Goal: Information Seeking & Learning: Learn about a topic

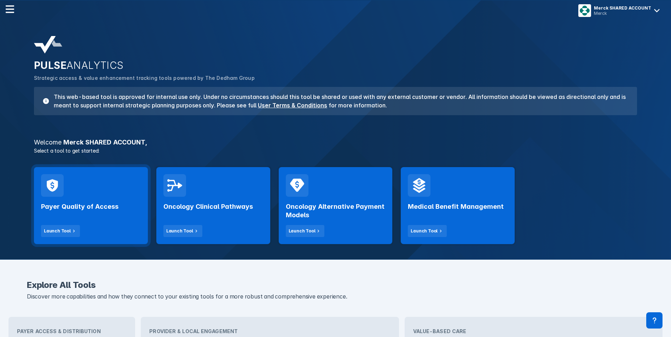
click at [111, 204] on h2 "Payer Quality of Access" at bounding box center [79, 207] width 77 height 8
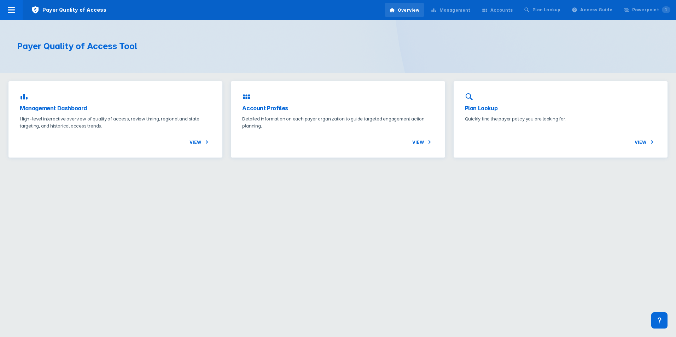
click at [497, 8] on div "Accounts" at bounding box center [498, 10] width 40 height 15
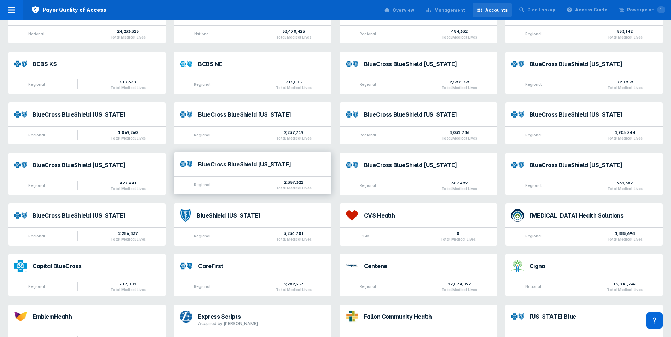
scroll to position [71, 0]
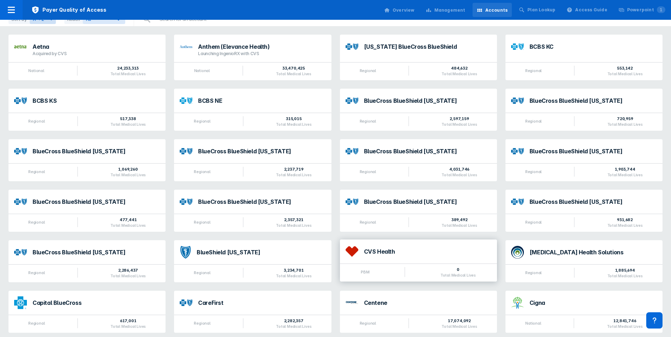
click at [379, 243] on div "CVS Health" at bounding box center [418, 252] width 157 height 24
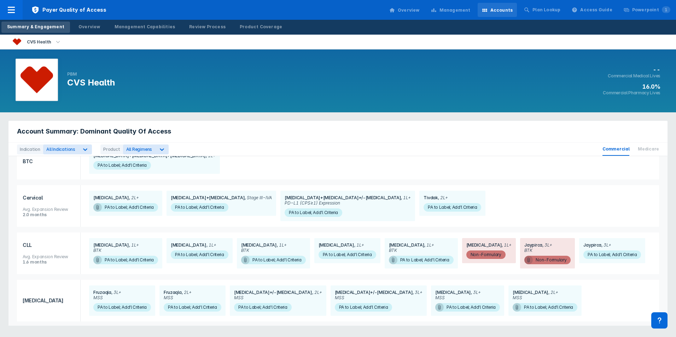
scroll to position [141, 0]
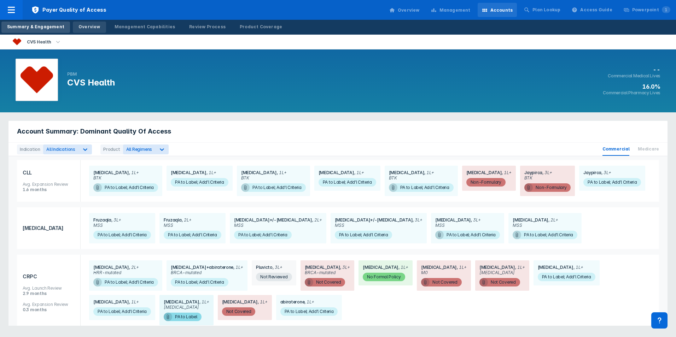
click at [92, 27] on div "Overview" at bounding box center [90, 27] width 22 height 6
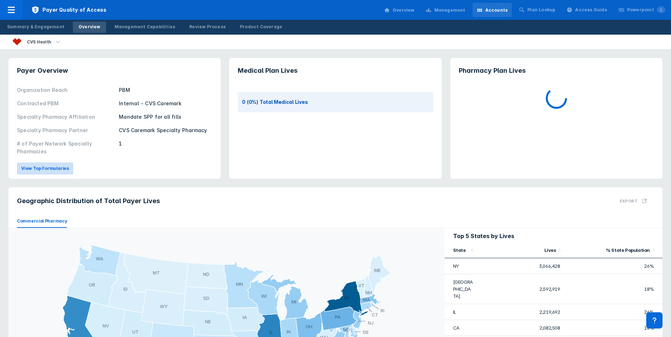
click at [46, 172] on span "View Top Formularies" at bounding box center [45, 169] width 48 height 6
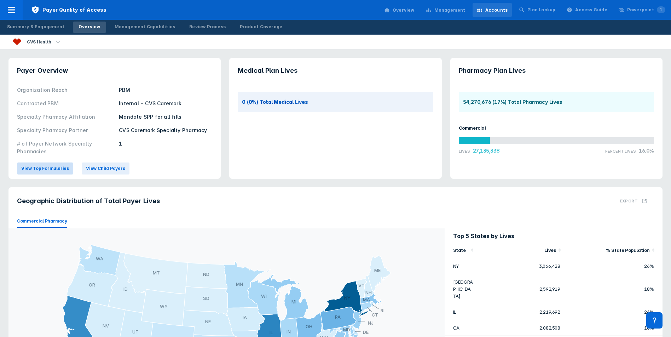
click at [54, 170] on span "View Top Formularies" at bounding box center [45, 169] width 48 height 6
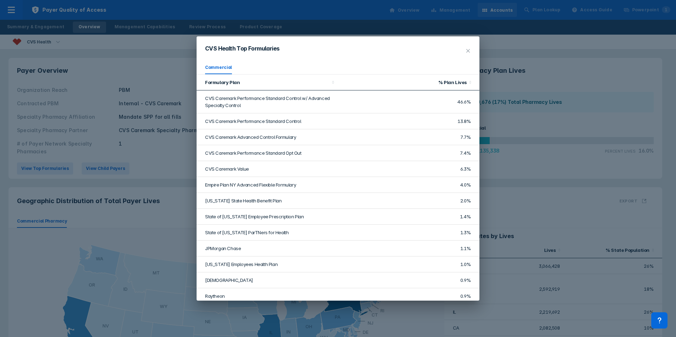
click at [247, 98] on td "CVS Caremark Performance Standard Control w/ Advanced Specialty Control" at bounding box center [267, 102] width 141 height 23
drag, startPoint x: 247, startPoint y: 98, endPoint x: 245, endPoint y: 103, distance: 4.6
click at [245, 103] on td "CVS Caremark Performance Standard Control w/ Advanced Specialty Control" at bounding box center [267, 102] width 141 height 23
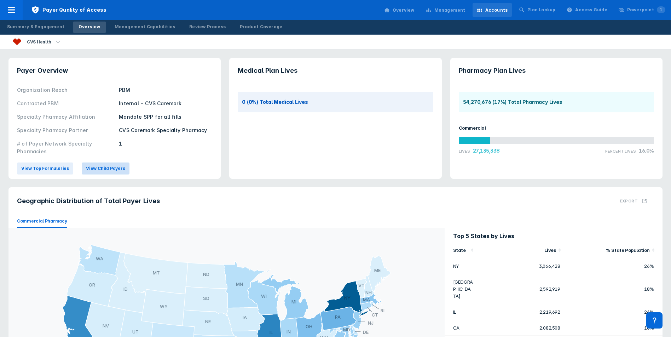
click at [82, 169] on button "View Child Payers" at bounding box center [106, 169] width 48 height 12
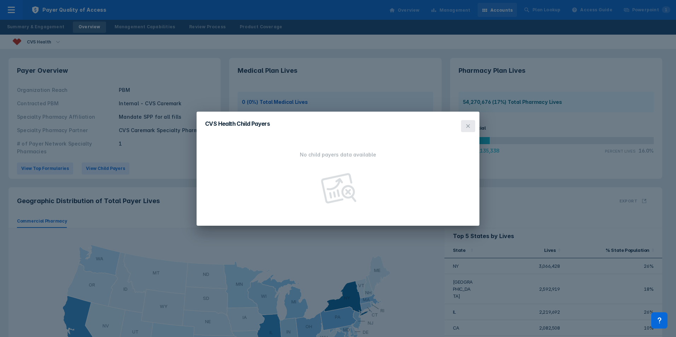
click at [462, 127] on button at bounding box center [468, 126] width 14 height 12
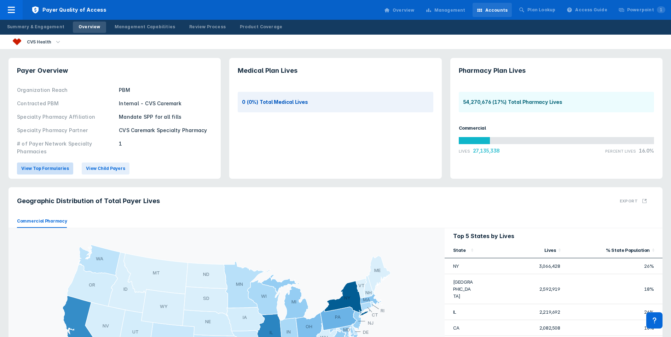
click at [52, 169] on span "View Top Formularies" at bounding box center [45, 169] width 48 height 6
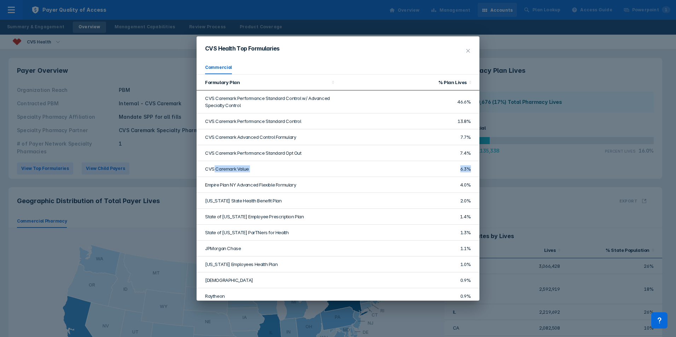
drag, startPoint x: 214, startPoint y: 169, endPoint x: 464, endPoint y: 170, distance: 250.0
click at [464, 170] on tr "CVS Caremark Value 6.3%" at bounding box center [338, 169] width 283 height 16
drag, startPoint x: 464, startPoint y: 170, endPoint x: 307, endPoint y: 168, distance: 157.0
click at [307, 169] on td "CVS Caremark Value" at bounding box center [267, 169] width 141 height 16
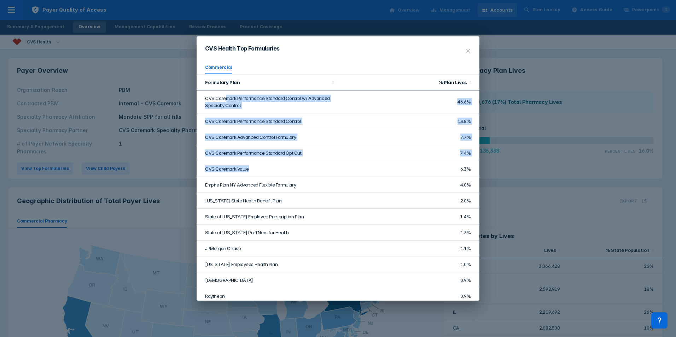
drag, startPoint x: 225, startPoint y: 99, endPoint x: 333, endPoint y: 170, distance: 129.8
click at [333, 170] on tbody "CVS Caremark Performance Standard Control w/ Advanced Specialty Control 46.6% C…" at bounding box center [338, 337] width 283 height 492
drag, startPoint x: 333, startPoint y: 170, endPoint x: 198, endPoint y: 165, distance: 135.2
click at [198, 165] on td "CVS Caremark Value" at bounding box center [267, 169] width 141 height 16
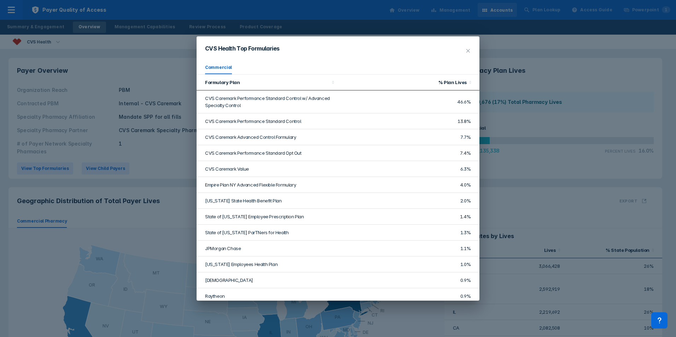
click at [222, 167] on td "CVS Caremark Value" at bounding box center [267, 169] width 141 height 16
drag, startPoint x: 222, startPoint y: 167, endPoint x: 241, endPoint y: 169, distance: 18.6
click at [241, 169] on td "CVS Caremark Value" at bounding box center [267, 169] width 141 height 16
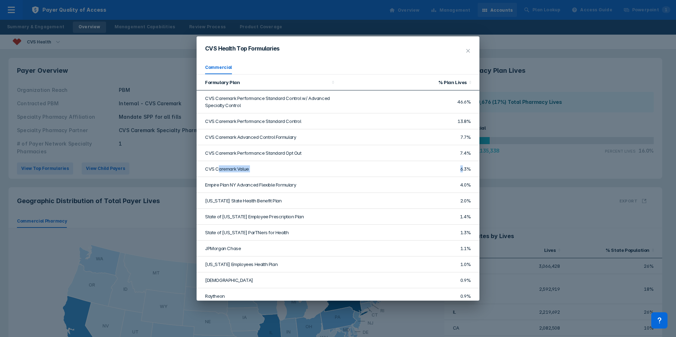
drag, startPoint x: 220, startPoint y: 174, endPoint x: 458, endPoint y: 171, distance: 237.7
click at [458, 171] on tr "CVS Caremark Value 6.3%" at bounding box center [338, 169] width 283 height 16
drag, startPoint x: 458, startPoint y: 171, endPoint x: 399, endPoint y: 168, distance: 58.8
click at [399, 168] on td "6.3%" at bounding box center [408, 169] width 141 height 16
drag, startPoint x: 245, startPoint y: 170, endPoint x: 453, endPoint y: 168, distance: 208.0
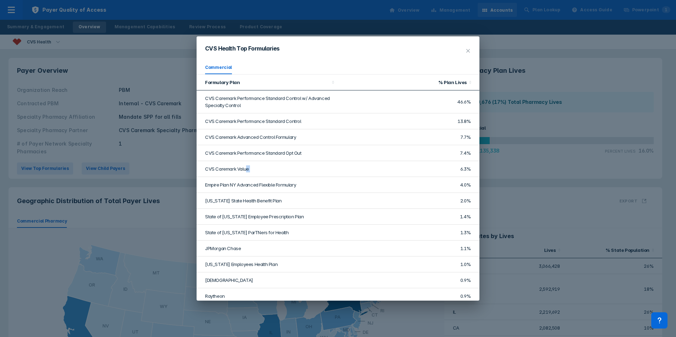
click at [453, 168] on tr "CVS Caremark Value 6.3%" at bounding box center [338, 169] width 283 height 16
click at [456, 168] on td "6.3%" at bounding box center [408, 169] width 141 height 16
click at [466, 50] on icon at bounding box center [468, 51] width 6 height 6
